Goal: Information Seeking & Learning: Learn about a topic

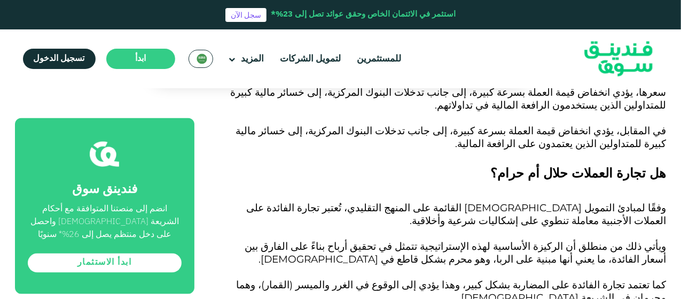
scroll to position [962, 0]
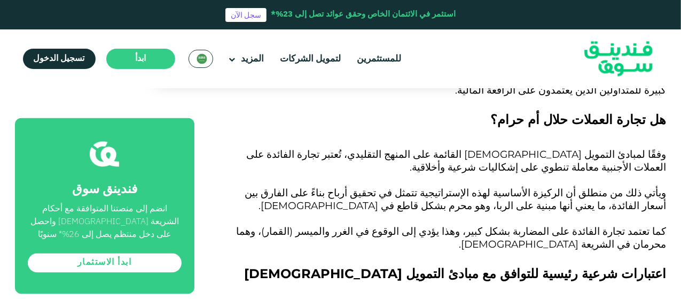
click at [262, 187] on p "ويأتي ذلك من منطلق أن الركيزة الأساسية لهذه الإستراتيجية تتمثل في تحقيق أرباح ب…" at bounding box center [443, 206] width 448 height 38
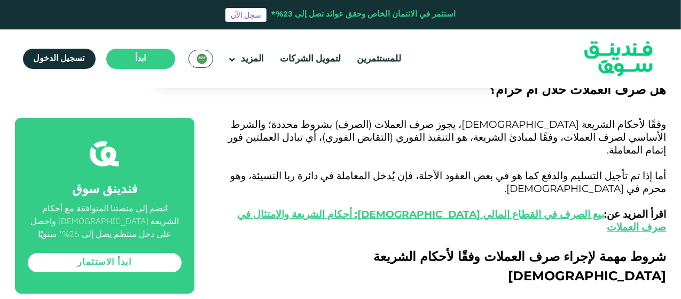
scroll to position [1656, 0]
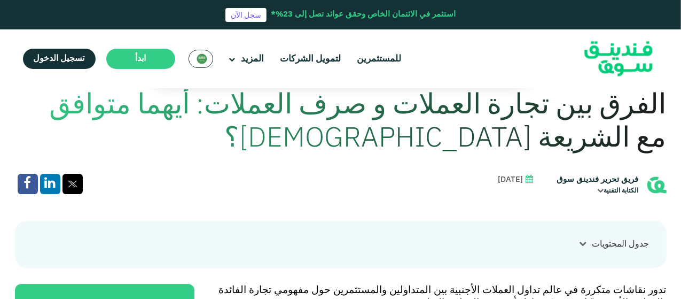
scroll to position [267, 0]
